Goal: Information Seeking & Learning: Learn about a topic

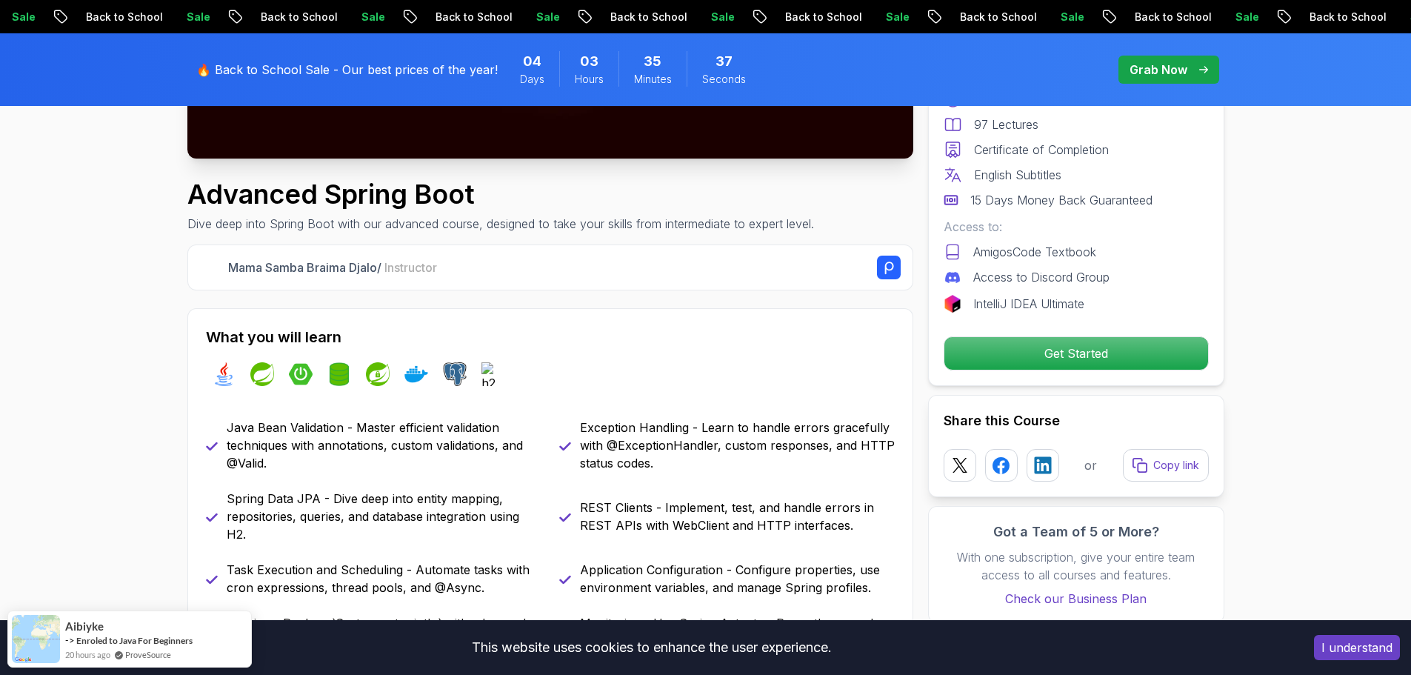
scroll to position [519, 0]
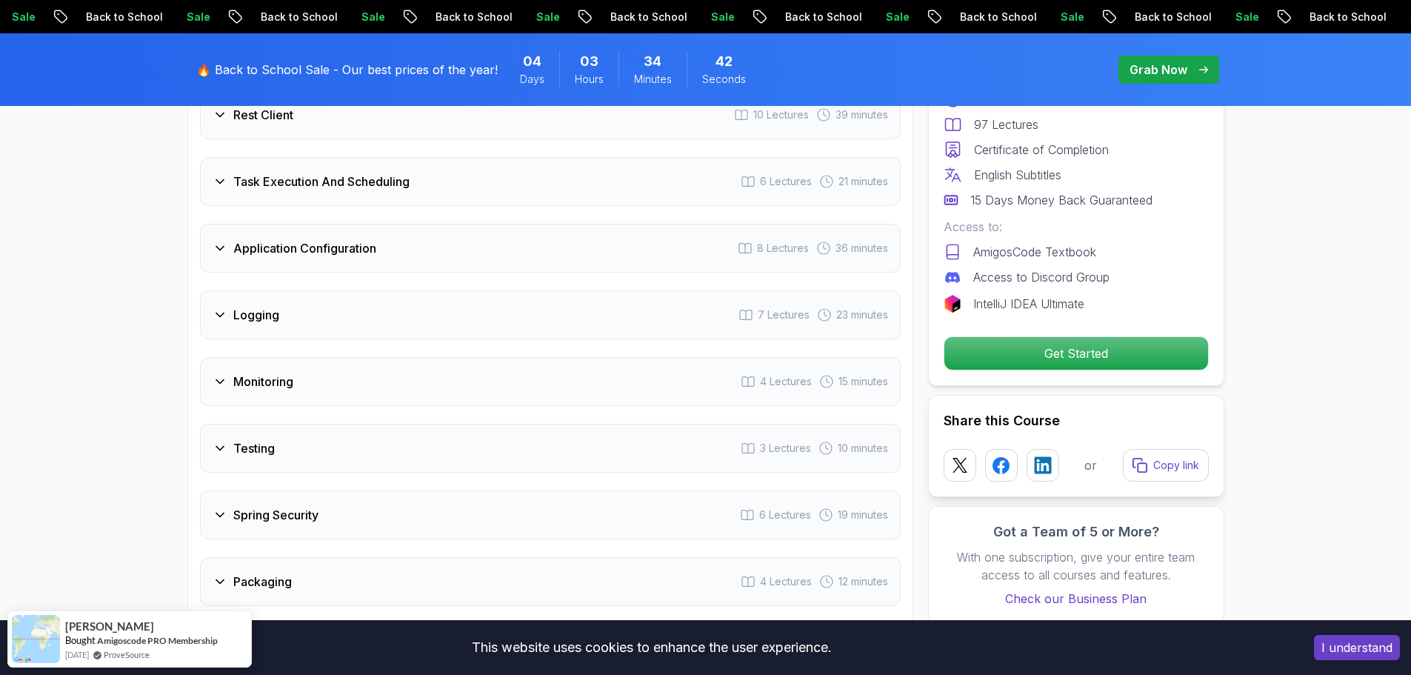
scroll to position [2519, 0]
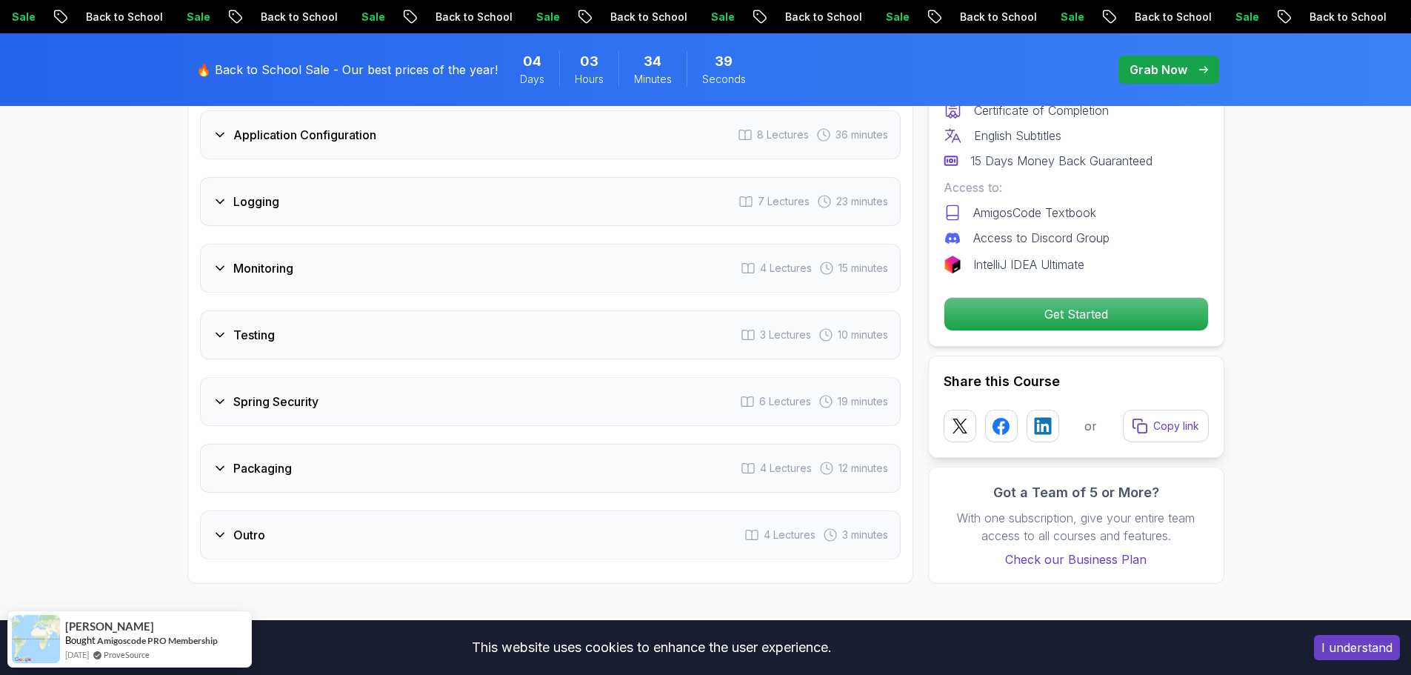
click at [281, 310] on div "Testing 3 Lectures 10 minutes" at bounding box center [550, 334] width 701 height 49
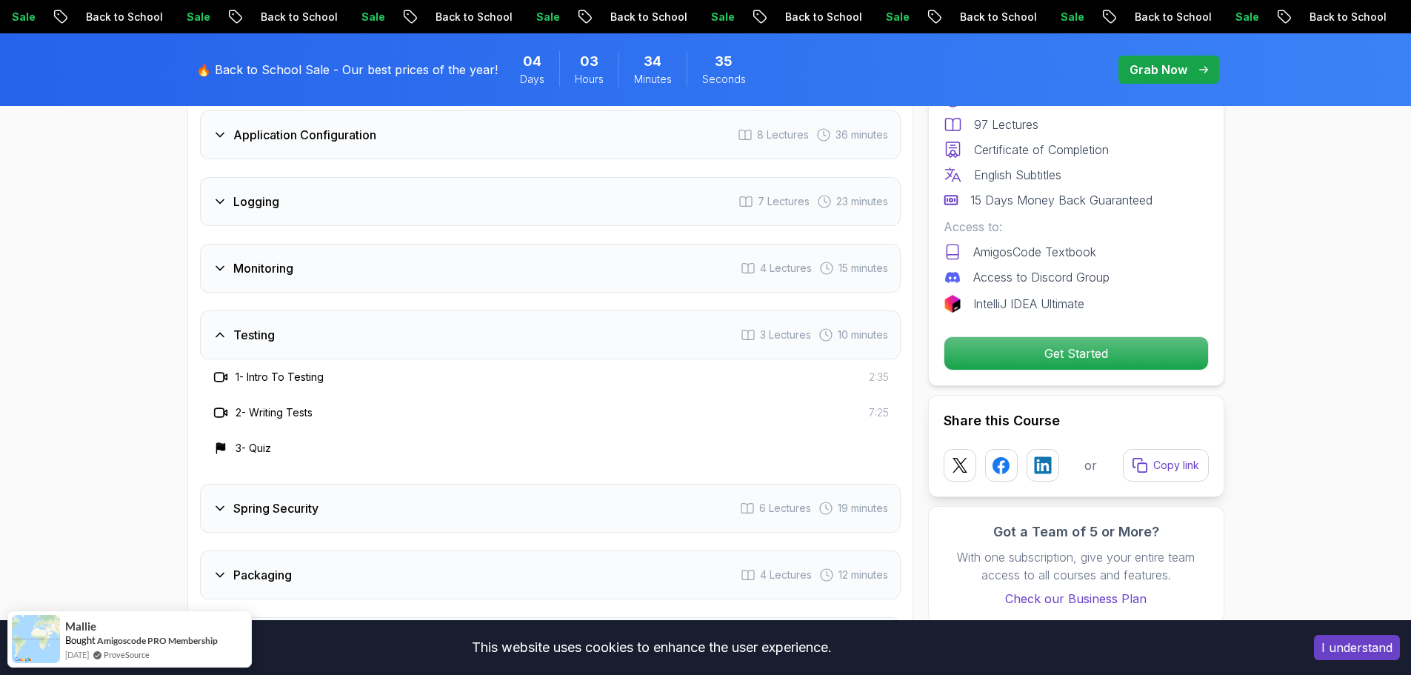
click at [281, 310] on div "Testing 3 Lectures 10 minutes" at bounding box center [550, 334] width 701 height 49
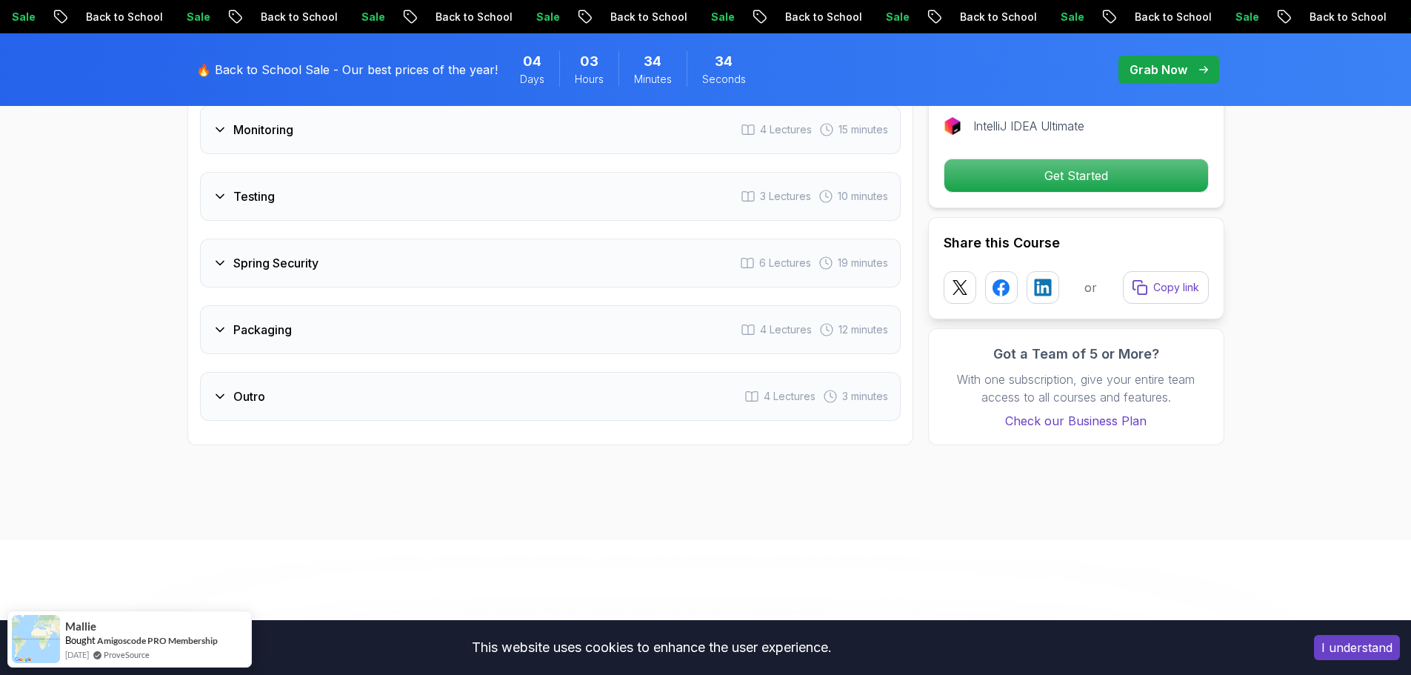
scroll to position [2634, 0]
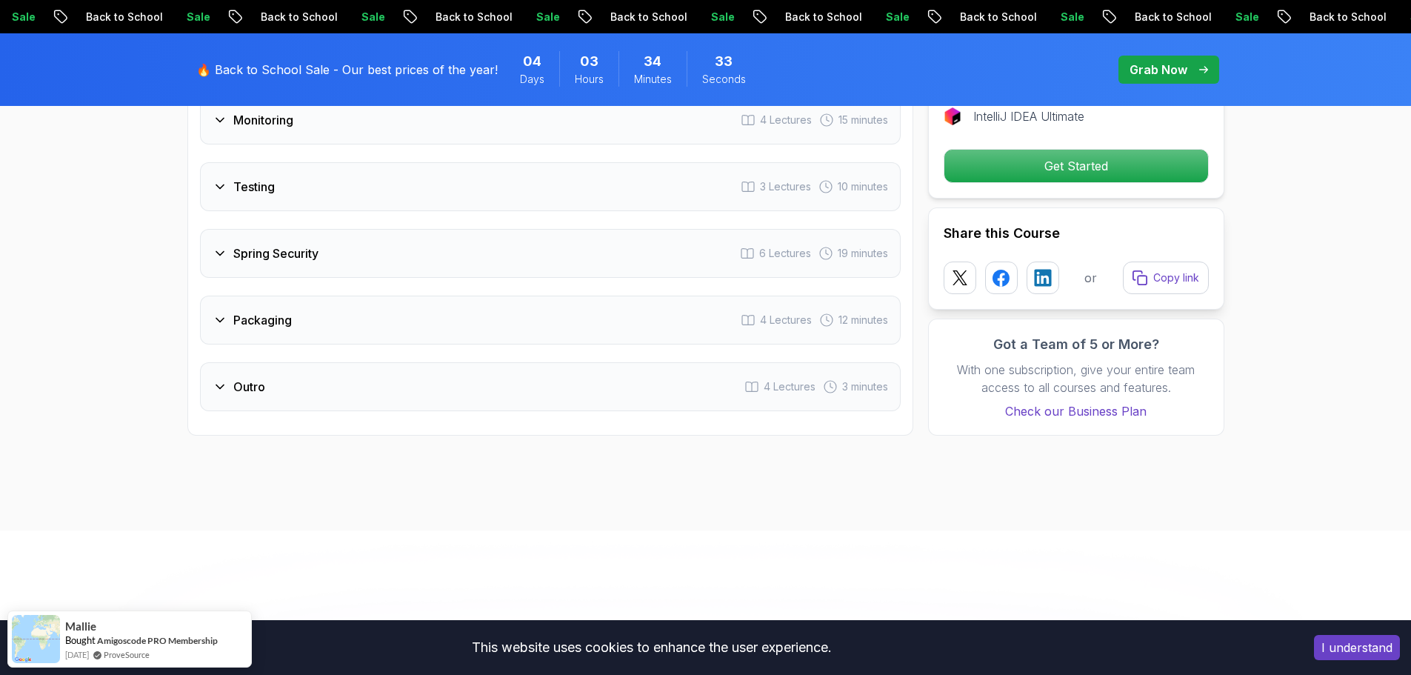
click at [311, 229] on div "Spring Security 6 Lectures 19 minutes" at bounding box center [550, 253] width 701 height 49
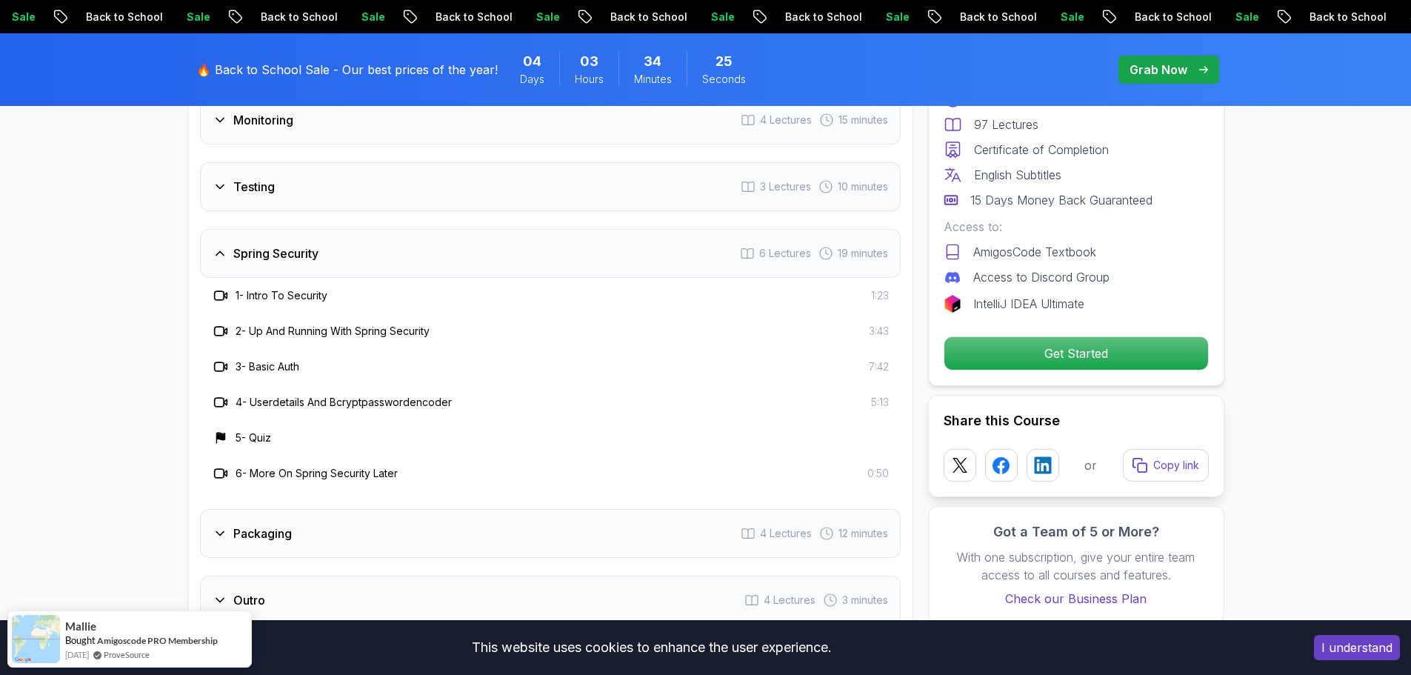
click at [369, 229] on div "Spring Security 6 Lectures 19 minutes" at bounding box center [550, 253] width 701 height 49
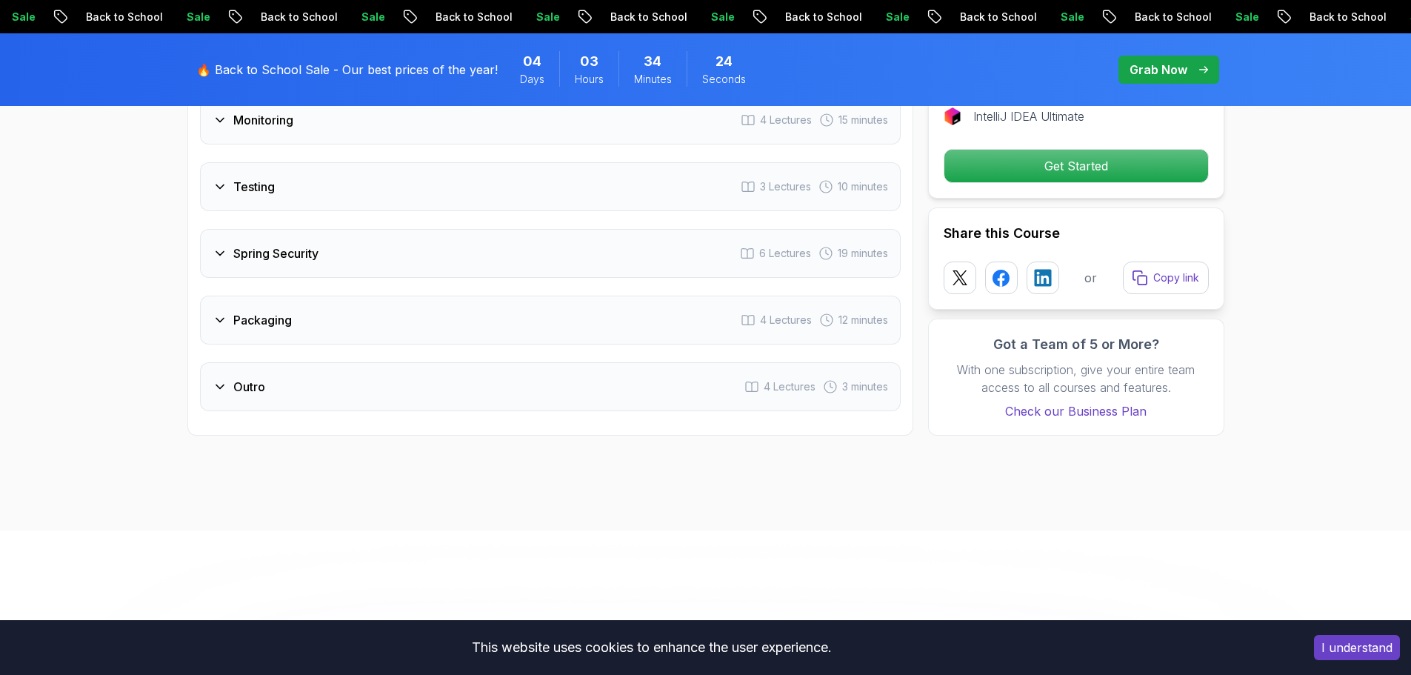
click at [310, 296] on div "Packaging 4 Lectures 12 minutes" at bounding box center [550, 320] width 701 height 49
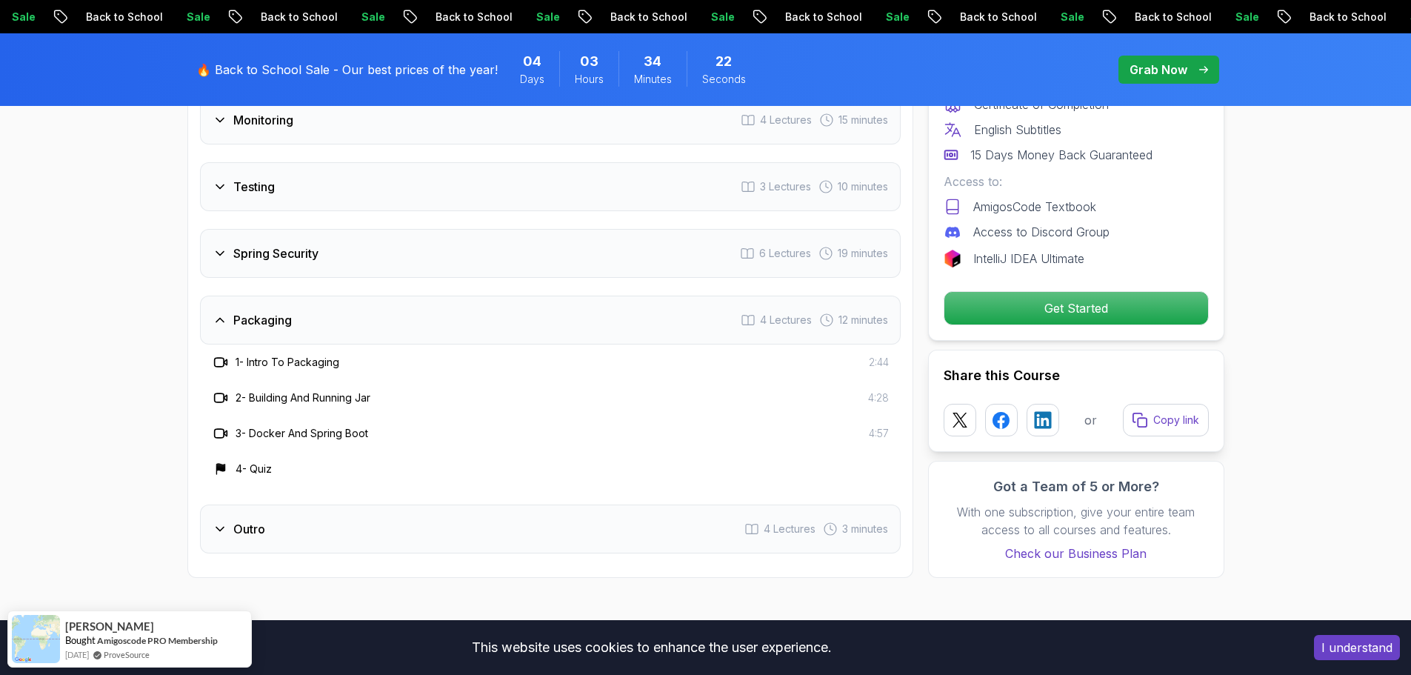
click at [350, 296] on div "Packaging 4 Lectures 12 minutes" at bounding box center [550, 320] width 701 height 49
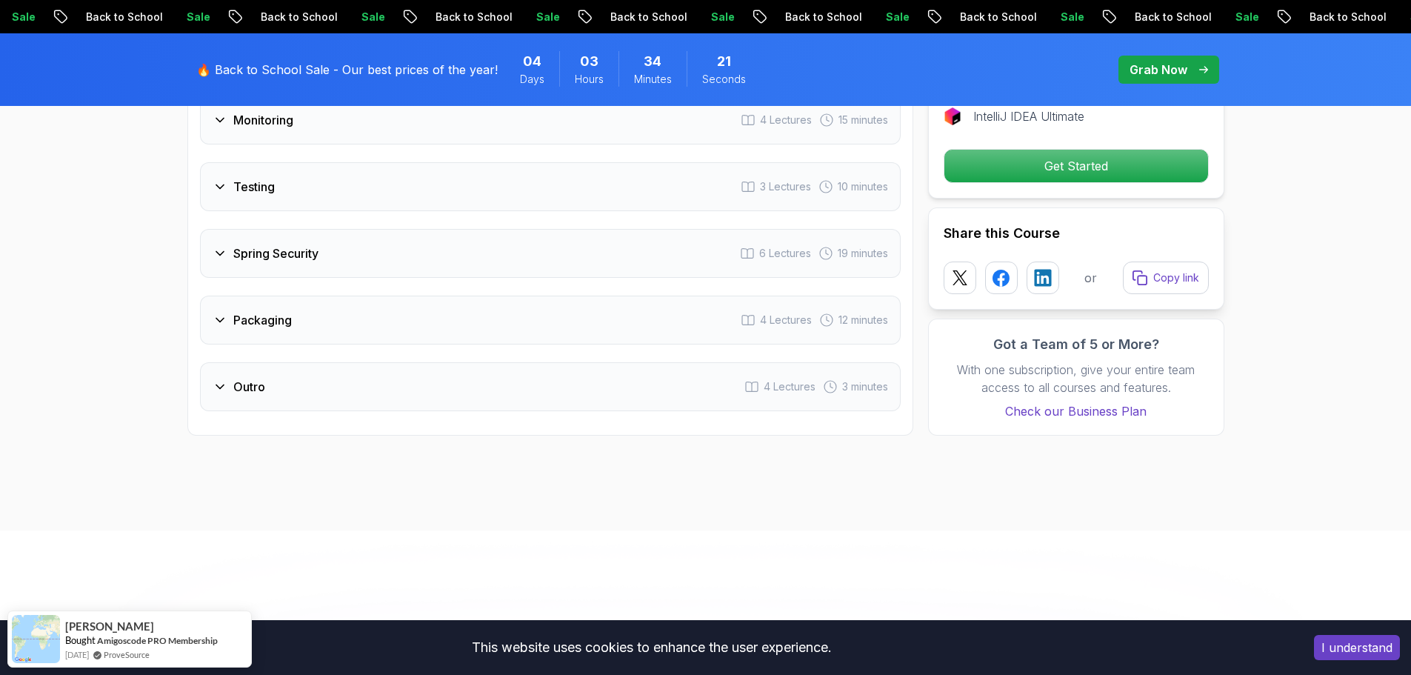
click at [296, 362] on div "Outro 4 Lectures 3 minutes" at bounding box center [550, 386] width 701 height 49
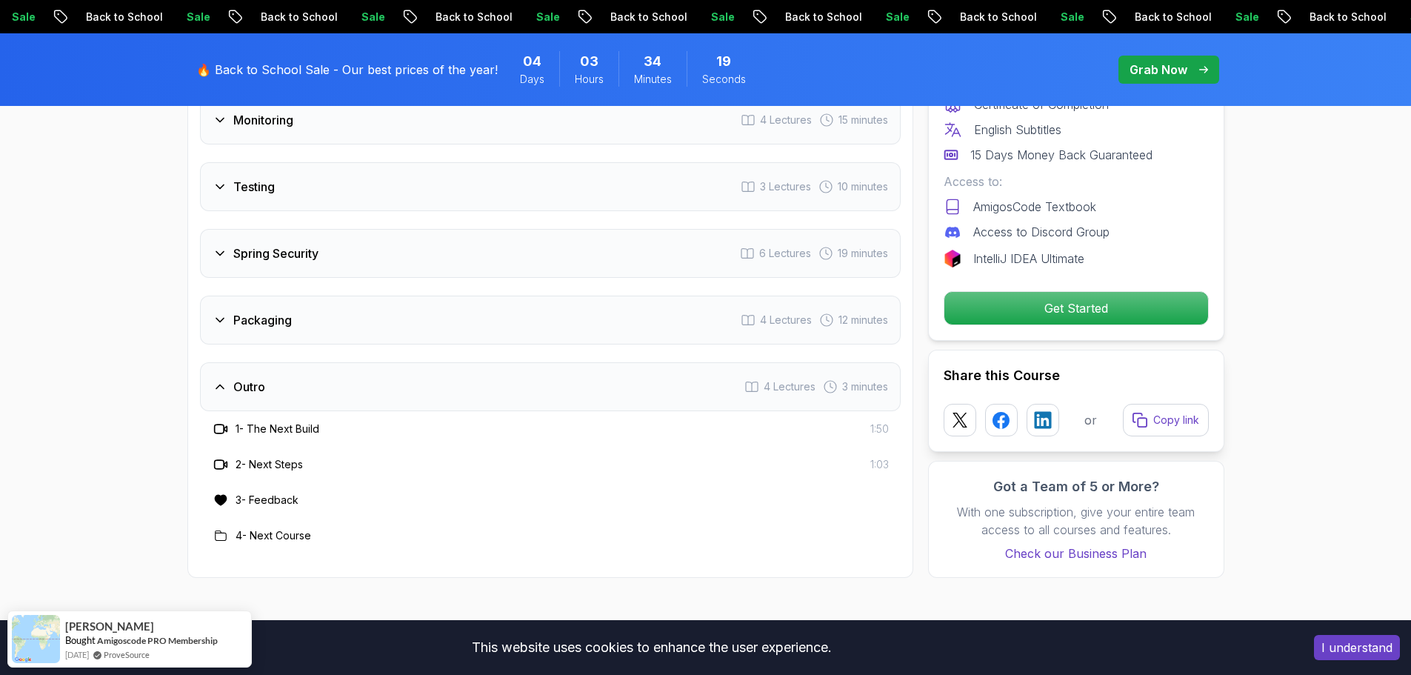
click at [298, 362] on div "Outro 4 Lectures 3 minutes" at bounding box center [550, 386] width 701 height 49
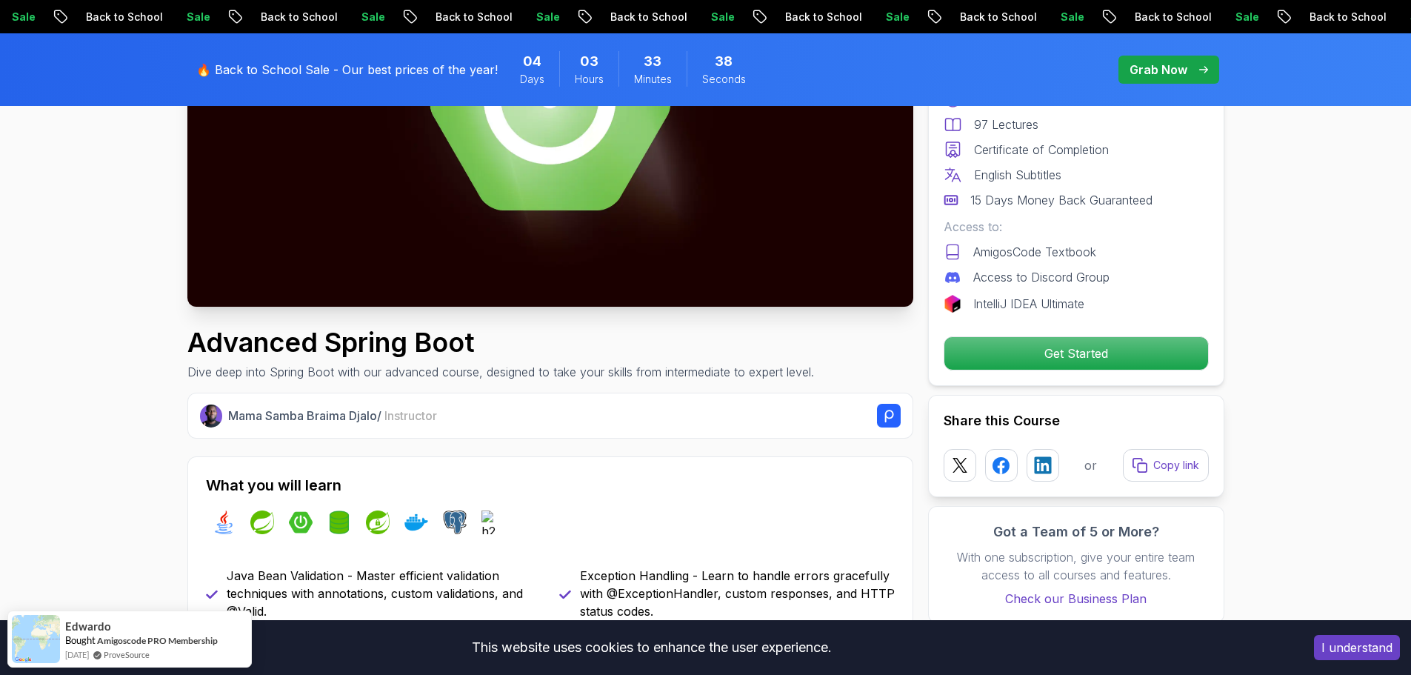
scroll to position [0, 0]
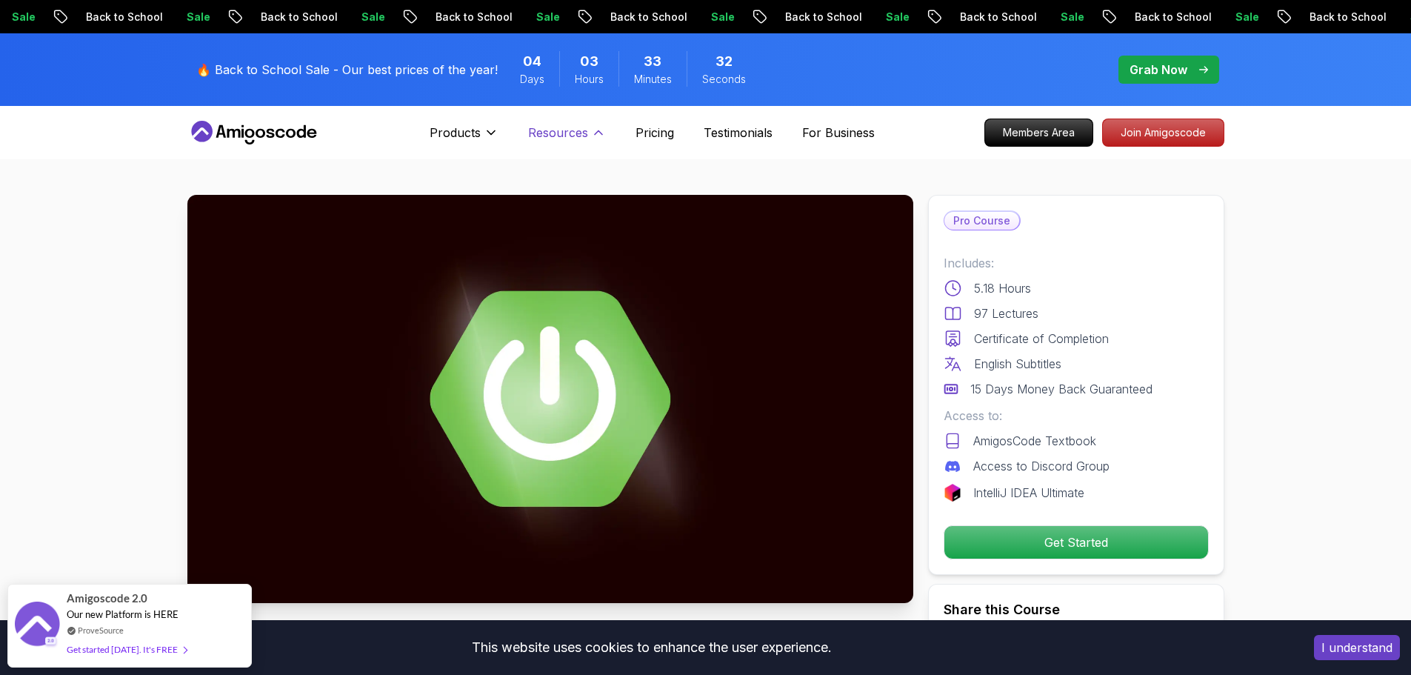
click at [582, 134] on p "Resources" at bounding box center [558, 133] width 60 height 18
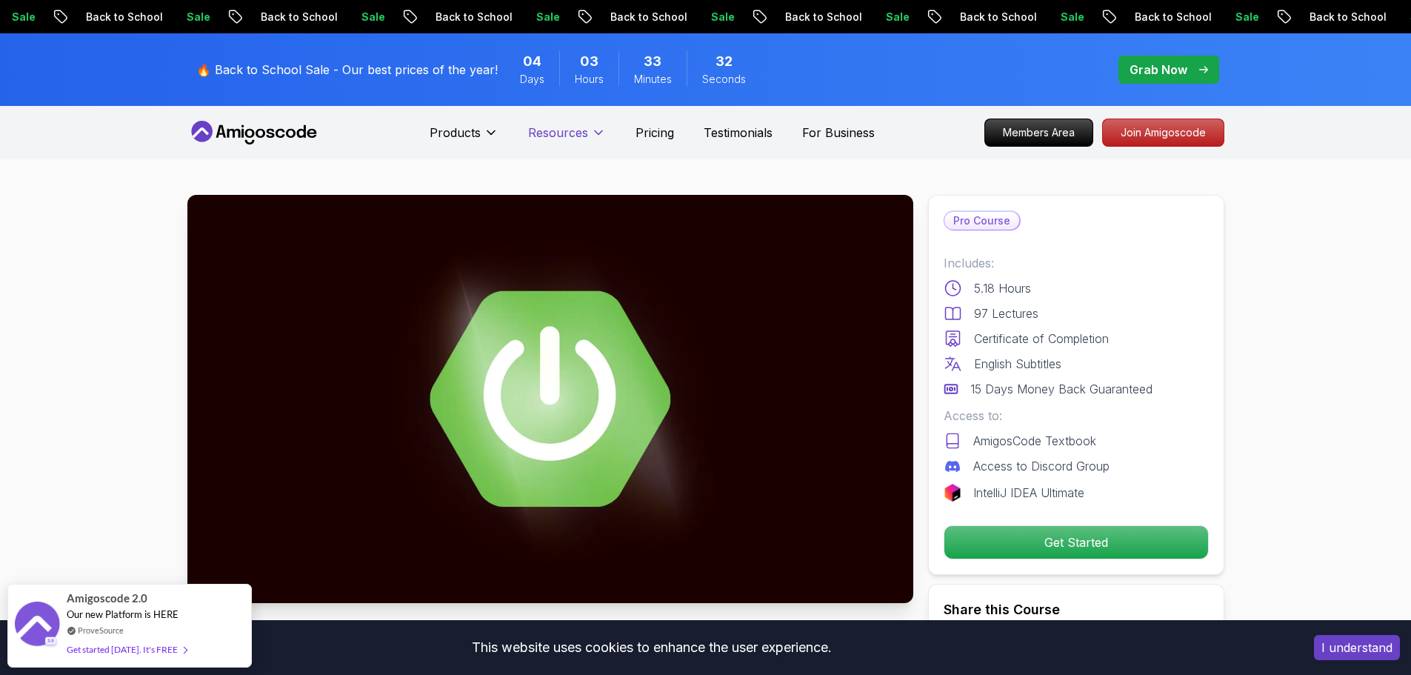
click at [582, 134] on p "Resources" at bounding box center [558, 133] width 60 height 18
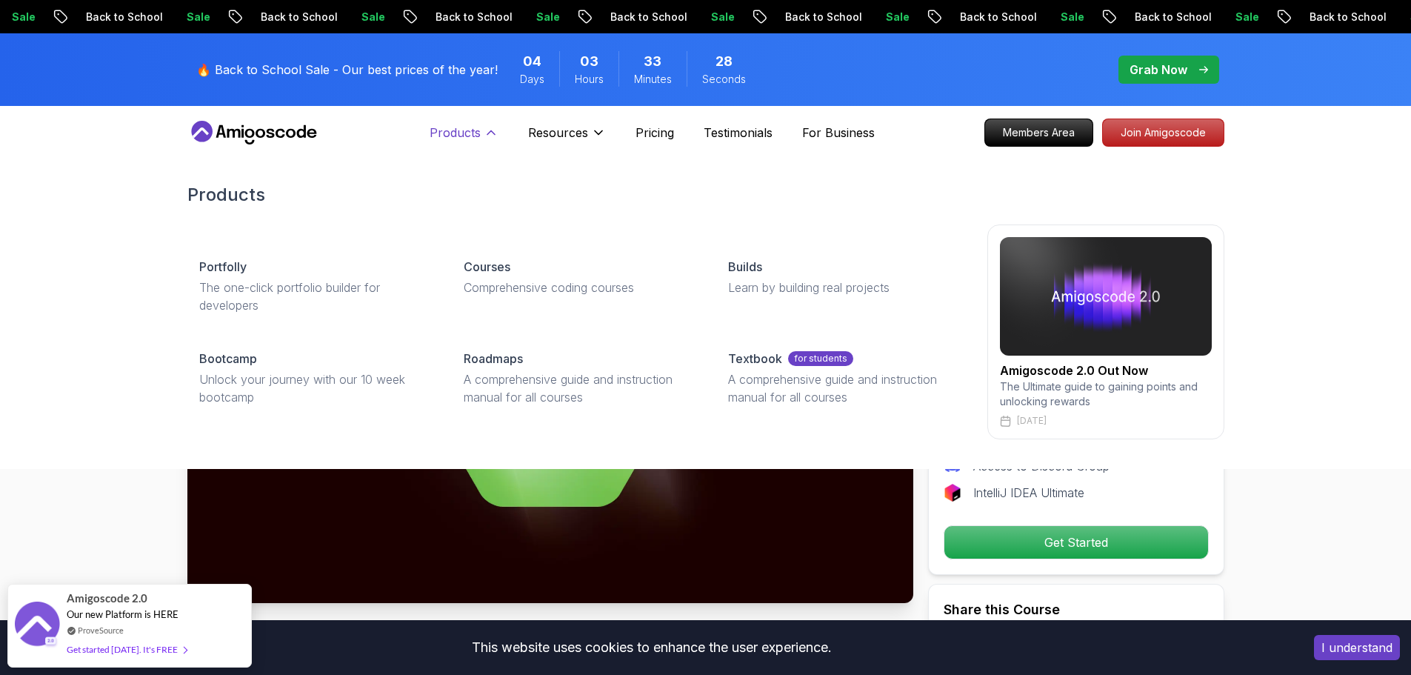
click at [470, 132] on p "Products" at bounding box center [455, 133] width 51 height 18
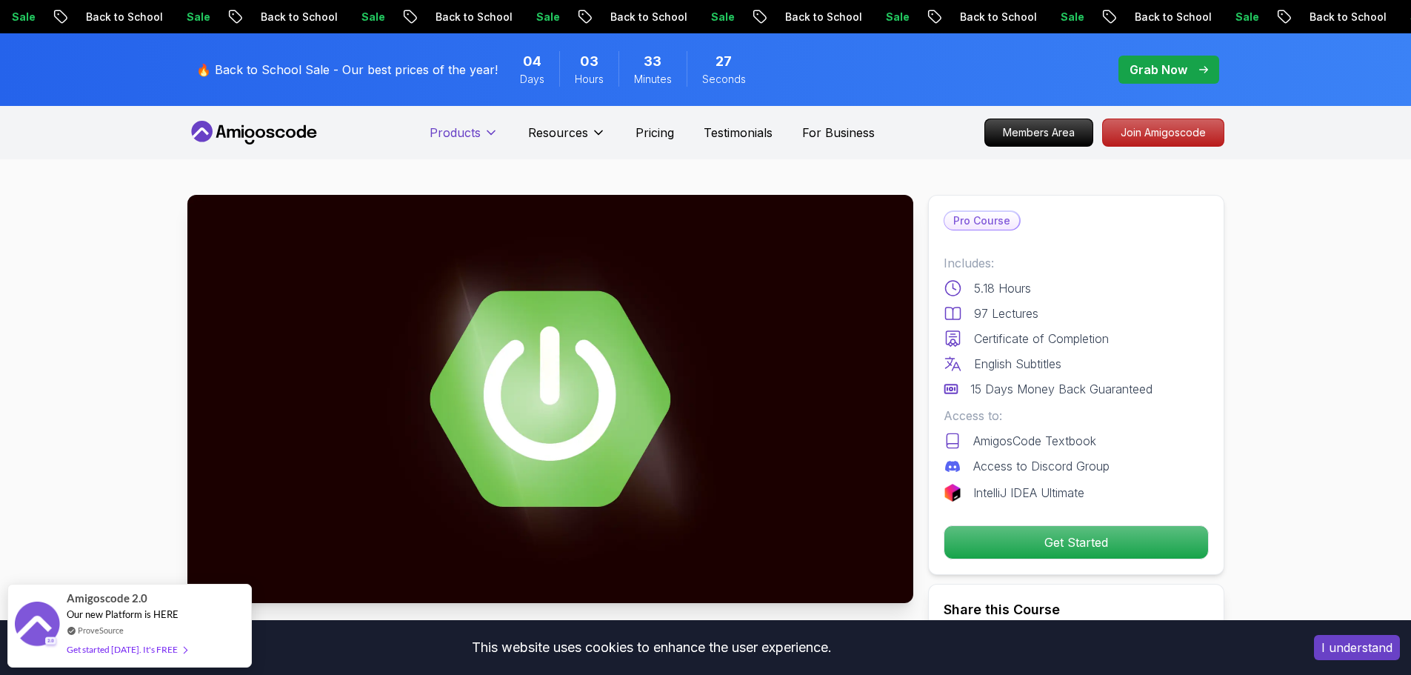
click at [470, 132] on p "Products" at bounding box center [455, 133] width 51 height 18
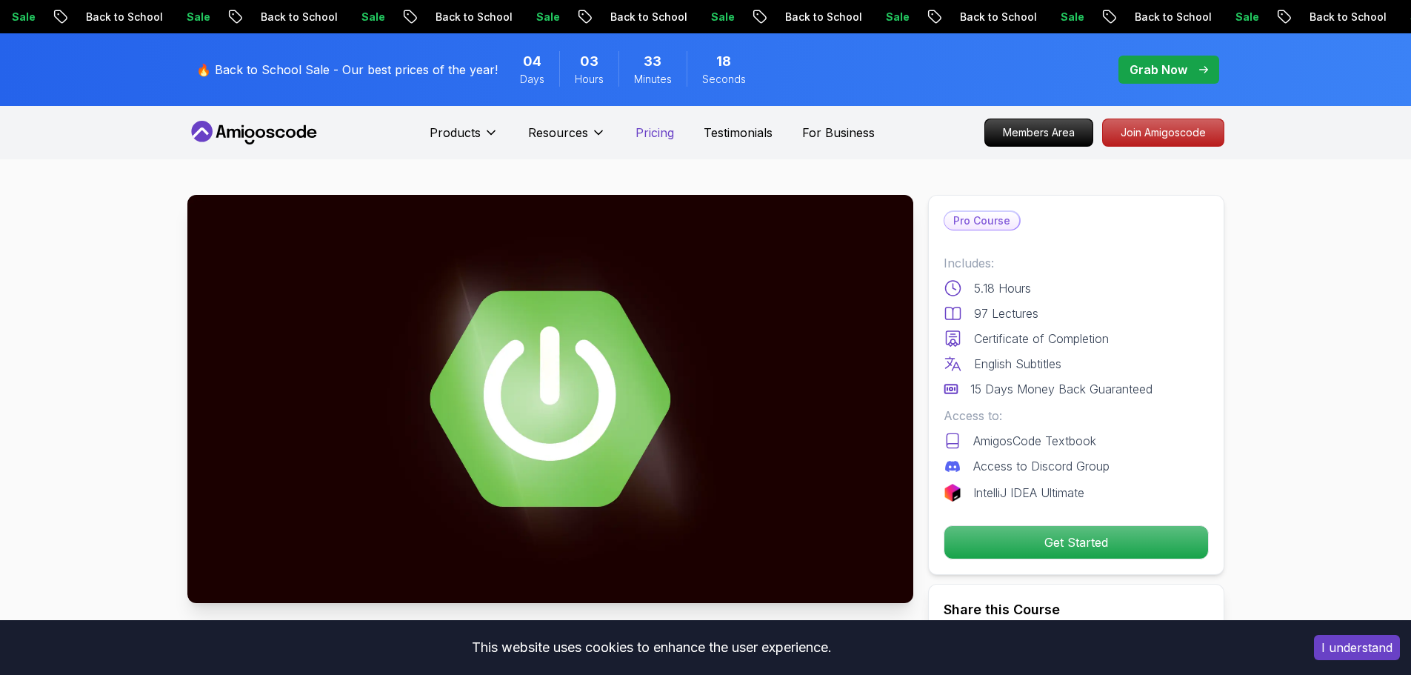
click at [655, 130] on p "Pricing" at bounding box center [655, 133] width 39 height 18
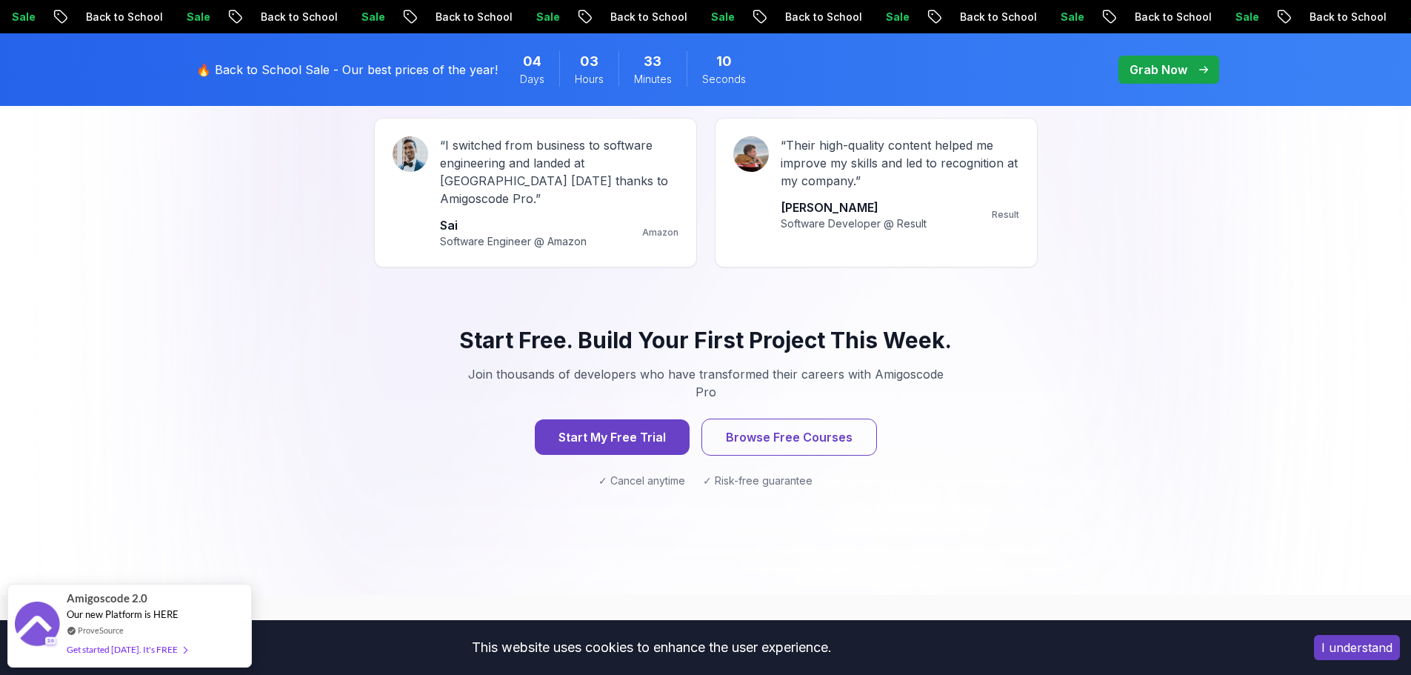
scroll to position [1185, 0]
